Goal: Check status: Check status

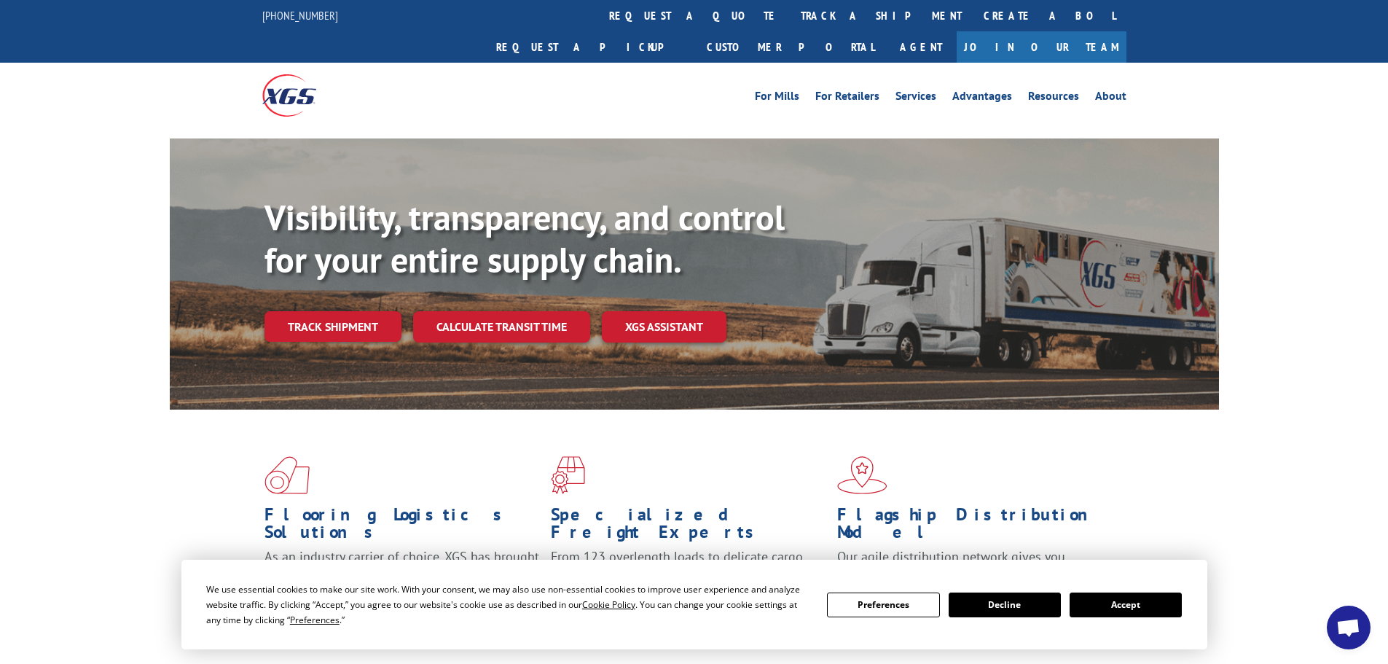
drag, startPoint x: 323, startPoint y: 298, endPoint x: 316, endPoint y: 292, distance: 9.3
click at [322, 311] on link "Track shipment" at bounding box center [332, 326] width 137 height 31
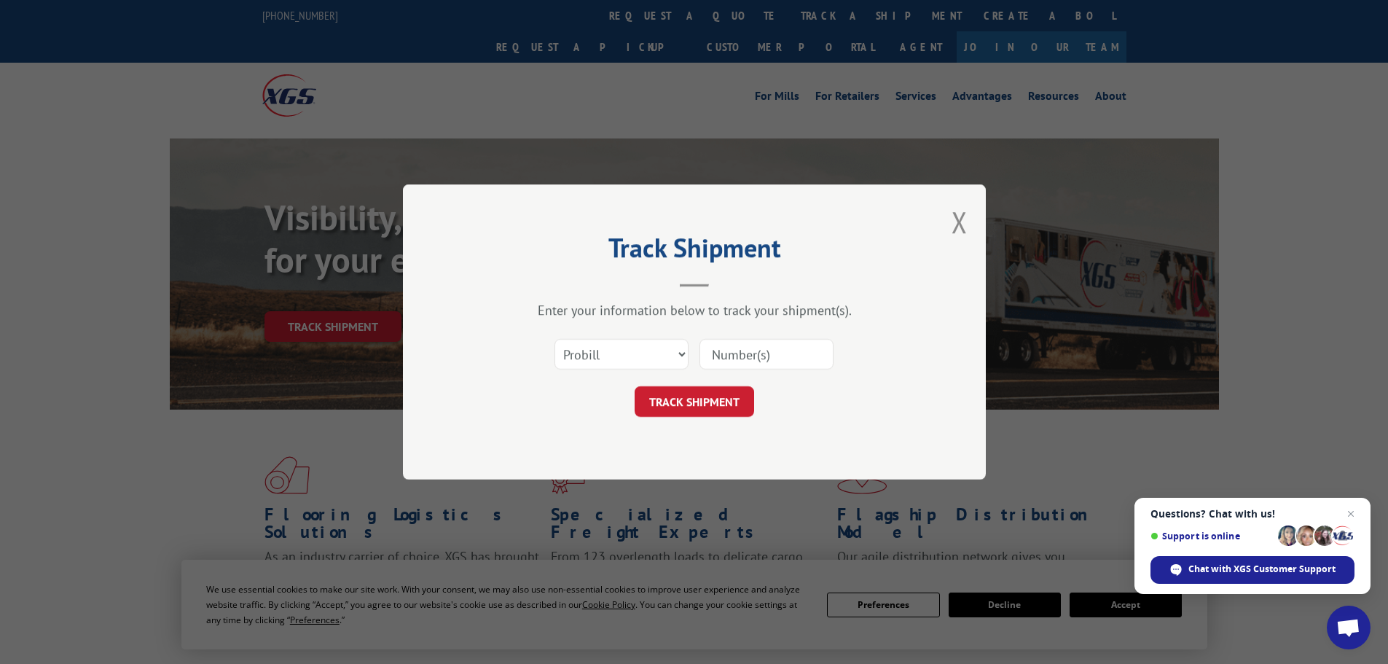
click at [749, 348] on input at bounding box center [766, 354] width 134 height 31
type input "6047147"
click at [634, 386] on button "TRACK SHIPMENT" at bounding box center [693, 401] width 119 height 31
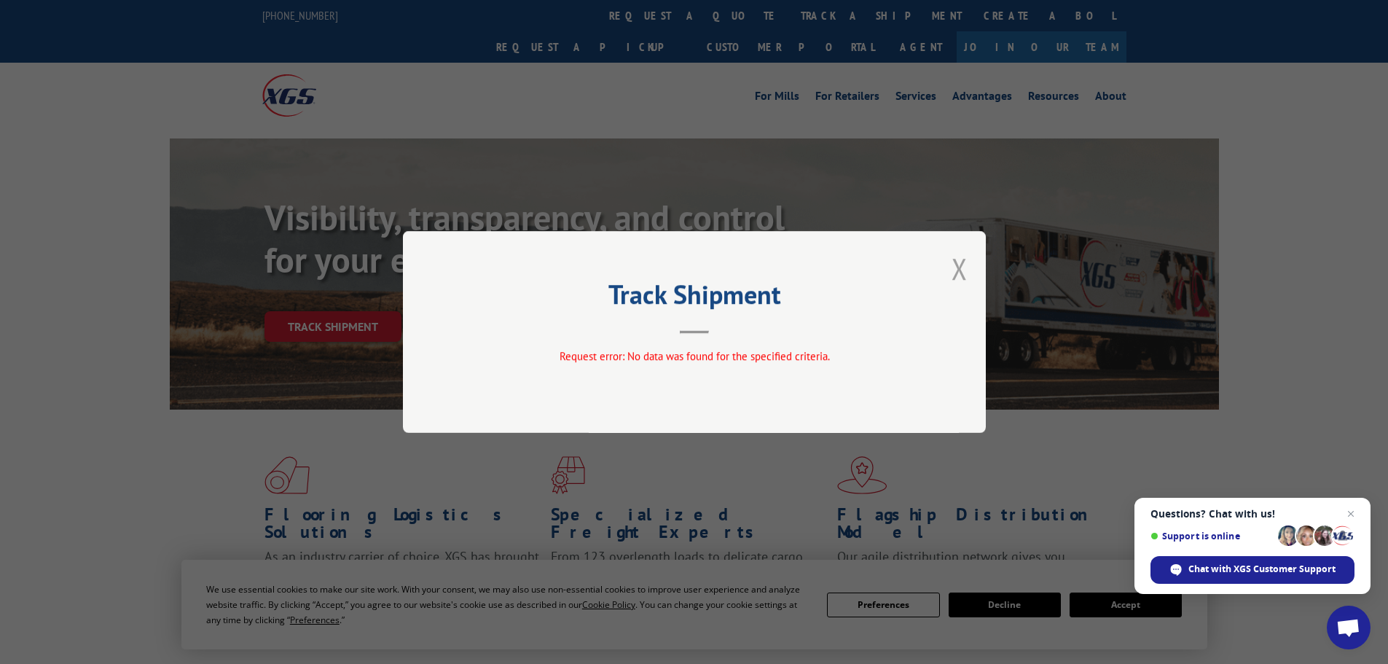
click at [960, 276] on button "Close modal" at bounding box center [959, 268] width 16 height 39
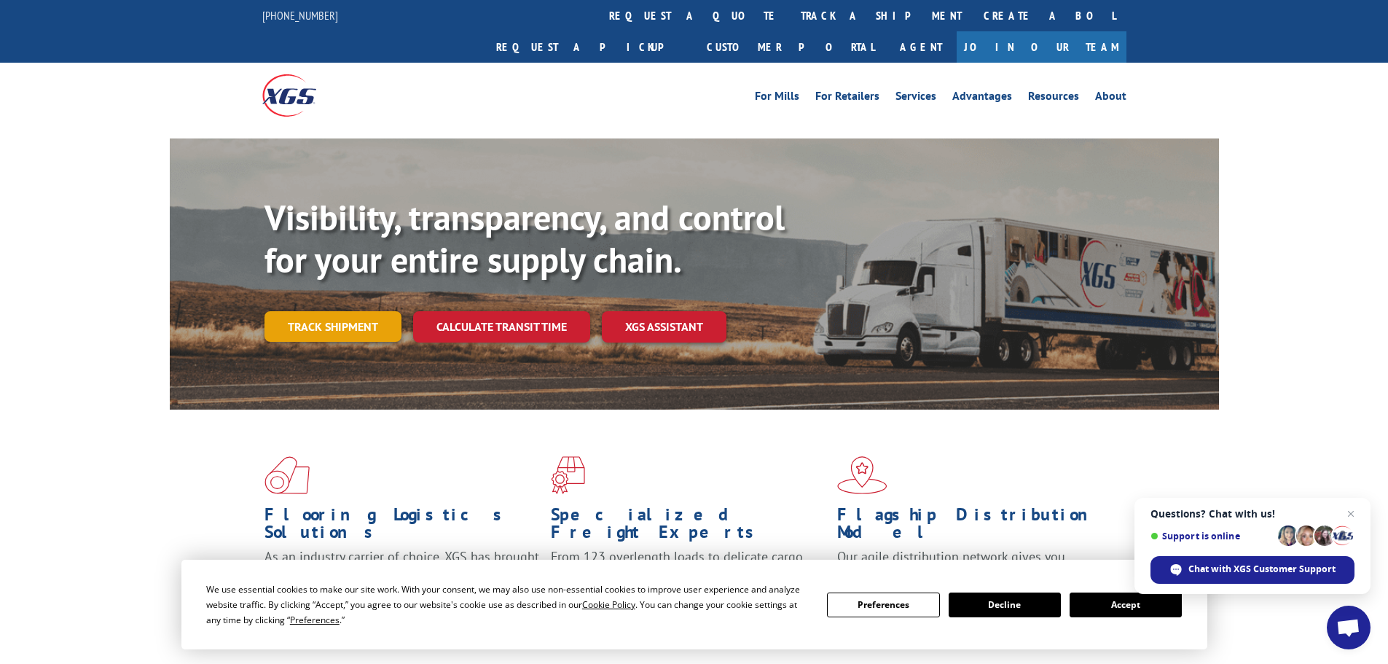
click at [339, 311] on link "Track shipment" at bounding box center [332, 326] width 137 height 31
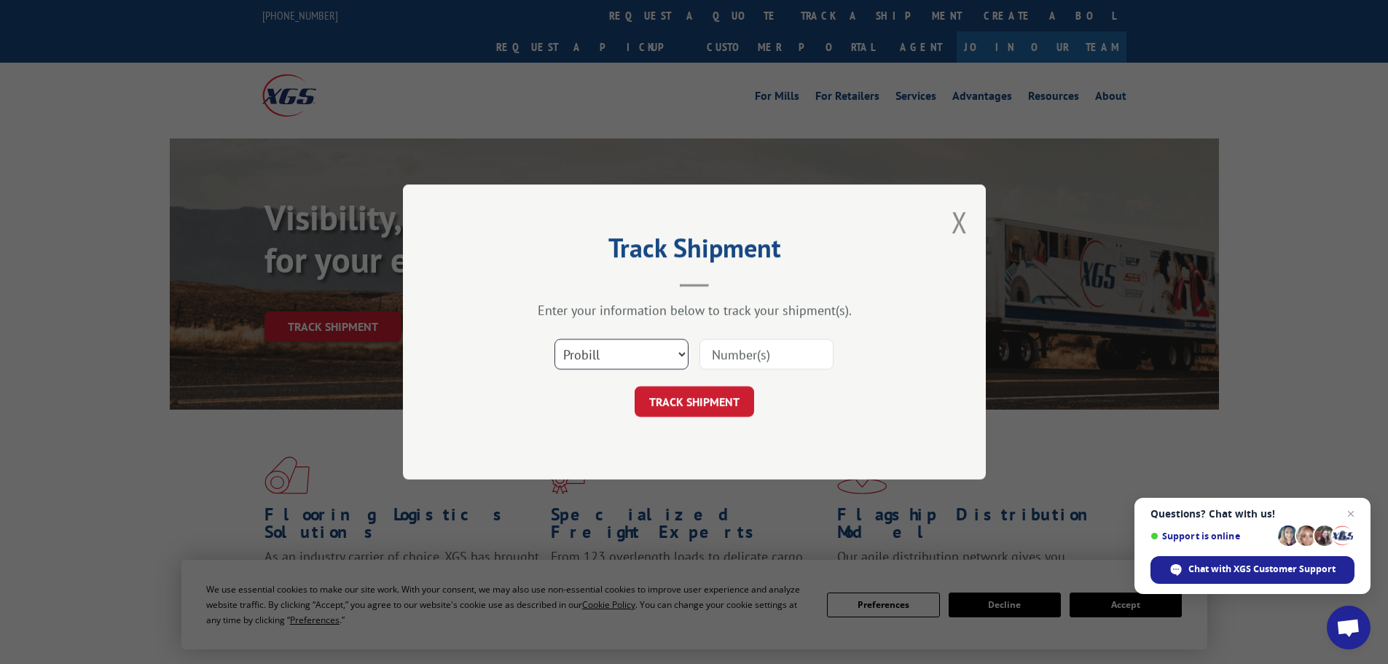
click at [649, 357] on select "Select category... Probill BOL PO" at bounding box center [621, 354] width 134 height 31
select select "bol"
click at [554, 339] on select "Select category... Probill BOL PO" at bounding box center [621, 354] width 134 height 31
click at [751, 355] on input at bounding box center [766, 354] width 134 height 31
type input "6047147"
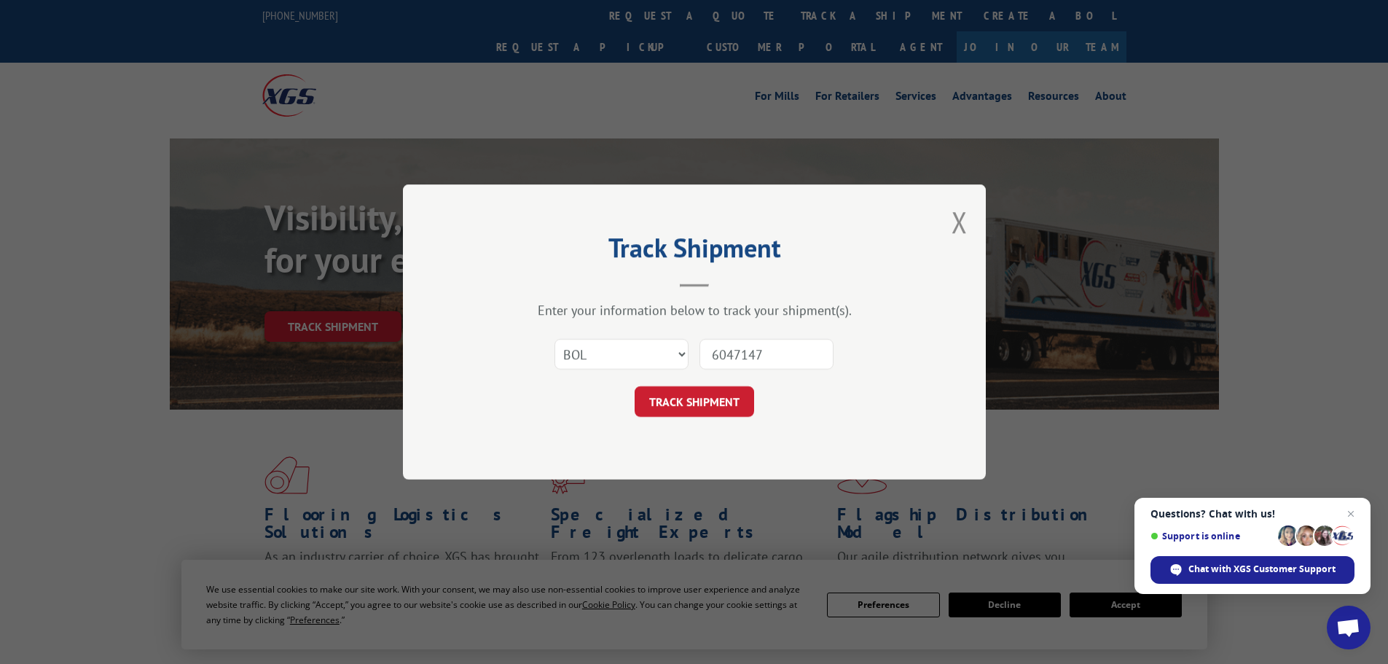
click at [634, 386] on button "TRACK SHIPMENT" at bounding box center [693, 401] width 119 height 31
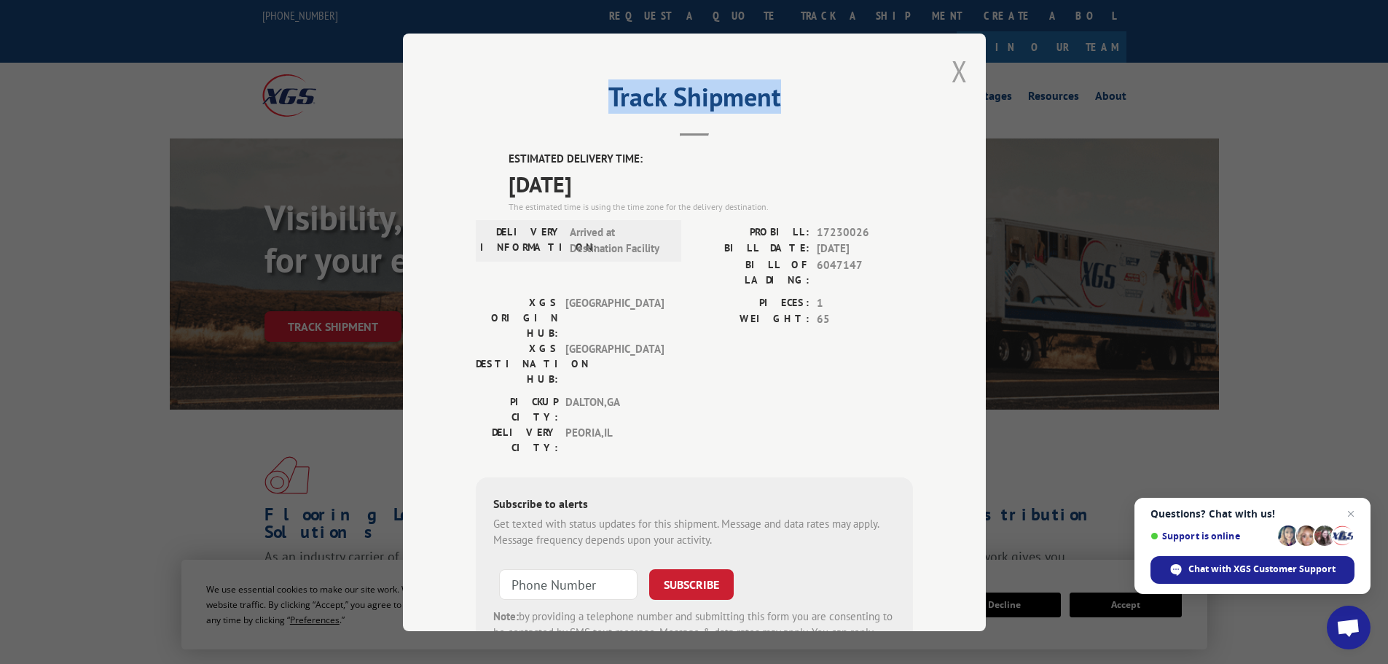
drag, startPoint x: 967, startPoint y: 64, endPoint x: 956, endPoint y: 79, distance: 18.2
click at [956, 78] on div "Track Shipment ESTIMATED DELIVERY TIME: [DATE] The estimated time is using the …" at bounding box center [694, 332] width 583 height 597
